Goal: Task Accomplishment & Management: Use online tool/utility

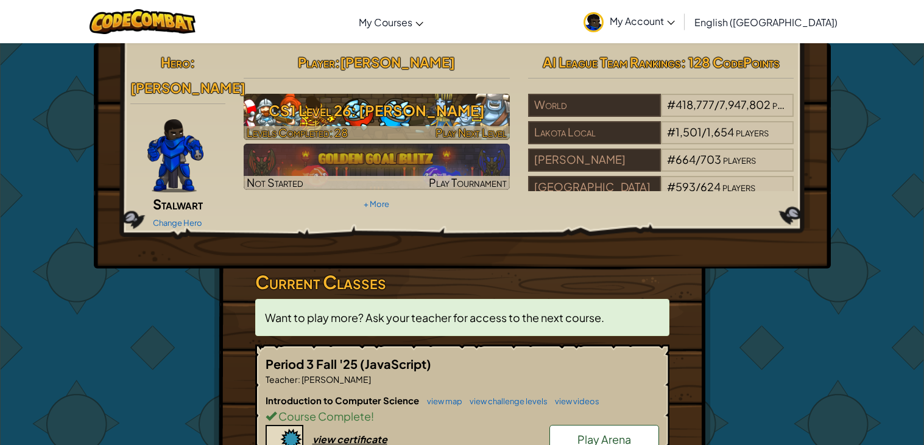
click at [279, 111] on h3 "CS1 Level 26: [PERSON_NAME]" at bounding box center [377, 110] width 266 height 27
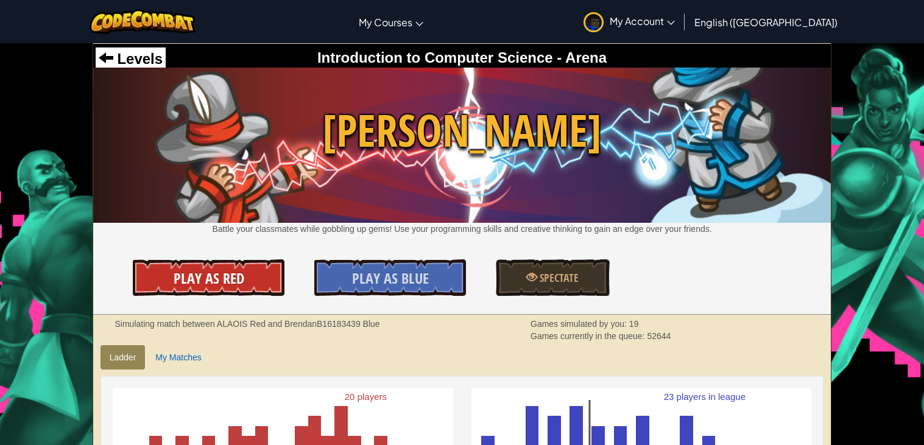
click at [212, 270] on span "Play As Red" at bounding box center [209, 277] width 71 height 19
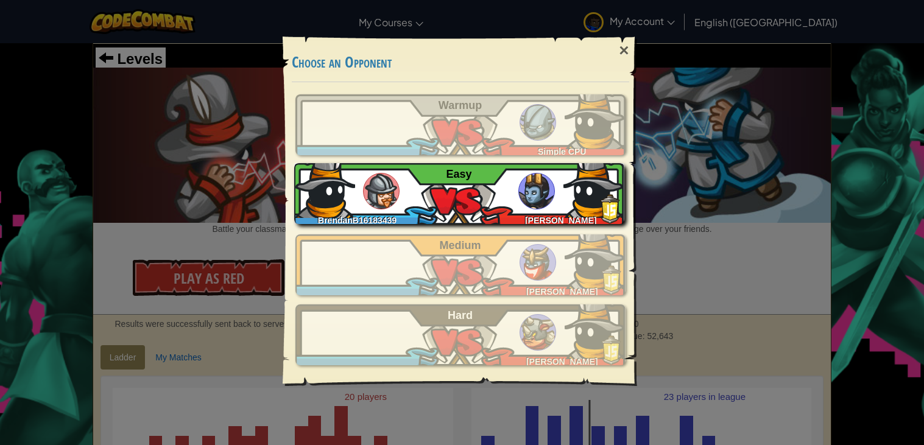
click at [586, 200] on img at bounding box center [593, 187] width 61 height 61
